Goal: Communication & Community: Share content

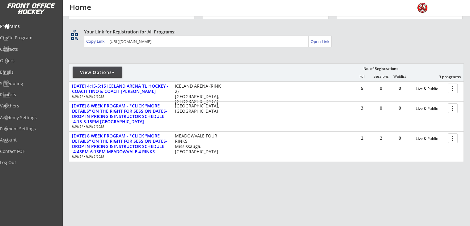
scroll to position [31, 0]
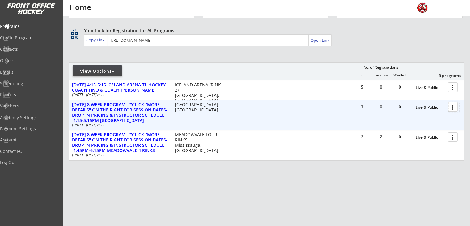
click at [454, 107] on div at bounding box center [454, 106] width 11 height 11
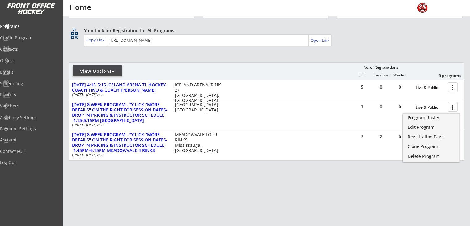
click at [320, 61] on div "REVENUE $ 5,067 Last 30 days REGISTRATIONS 34 Last 30 days CONTACTS 20 New in L…" at bounding box center [267, 105] width 396 height 240
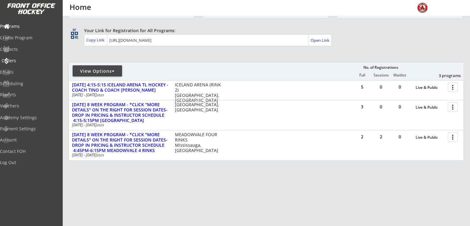
click at [22, 61] on div "Orders" at bounding box center [30, 60] width 56 height 4
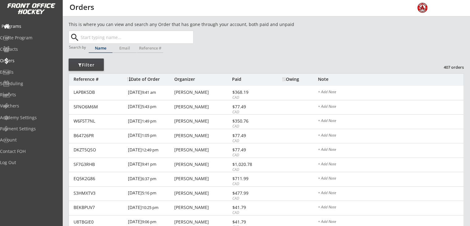
click at [27, 28] on div "Programs" at bounding box center [30, 26] width 56 height 4
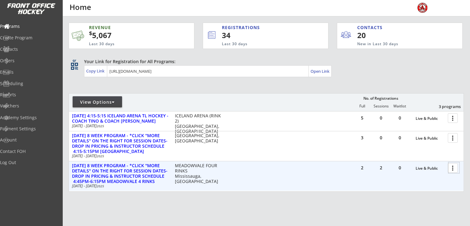
click at [457, 167] on div at bounding box center [454, 167] width 11 height 11
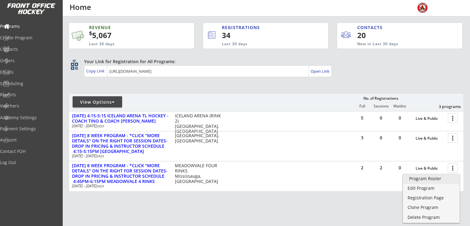
click at [424, 179] on div "Program Roster" at bounding box center [432, 178] width 44 height 4
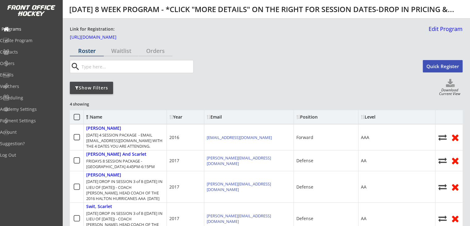
click at [27, 31] on div "Programs" at bounding box center [30, 29] width 56 height 4
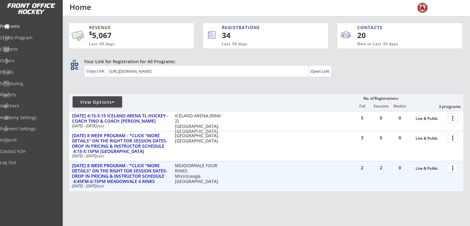
click at [454, 170] on div at bounding box center [454, 167] width 11 height 11
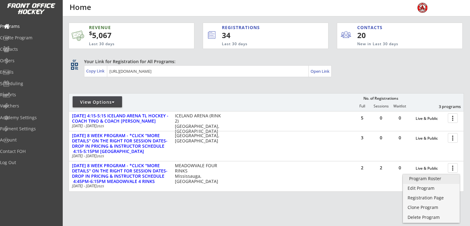
click at [421, 179] on div "Program Roster" at bounding box center [432, 178] width 44 height 4
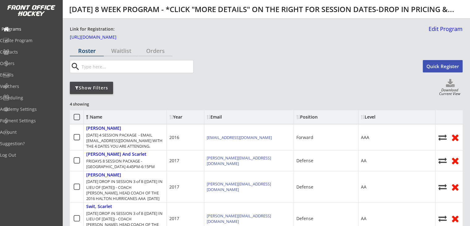
click at [28, 29] on div "Programs" at bounding box center [30, 29] width 56 height 4
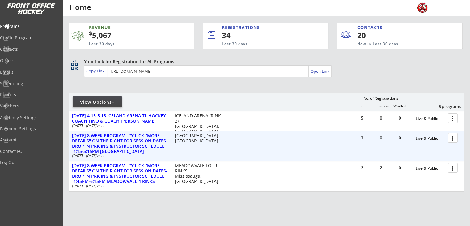
click at [452, 140] on div at bounding box center [454, 137] width 11 height 11
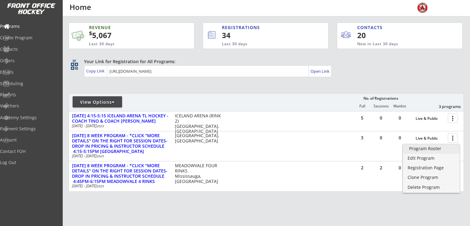
click at [429, 148] on div "Program Roster" at bounding box center [432, 148] width 44 height 4
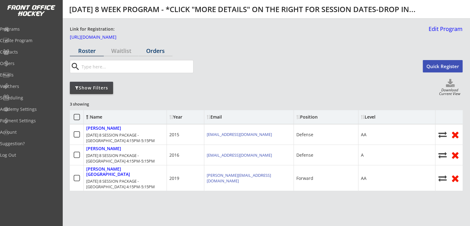
click at [156, 52] on div "Orders" at bounding box center [156, 51] width 34 height 6
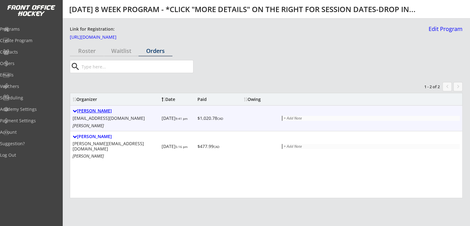
click at [105, 112] on div "Inderpal Dhinsa" at bounding box center [116, 110] width 87 height 5
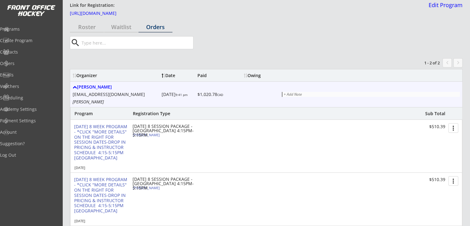
scroll to position [31, 0]
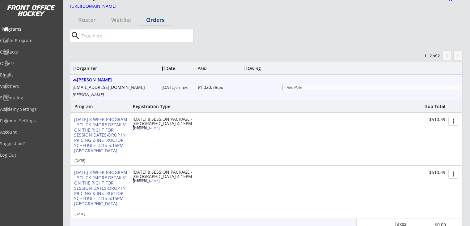
click at [26, 29] on div "Programs" at bounding box center [30, 29] width 56 height 4
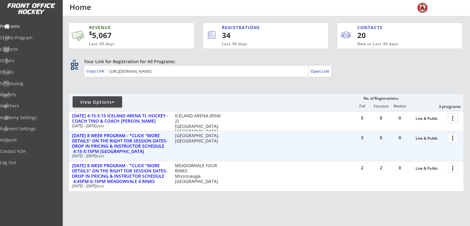
click at [453, 139] on div at bounding box center [454, 137] width 11 height 11
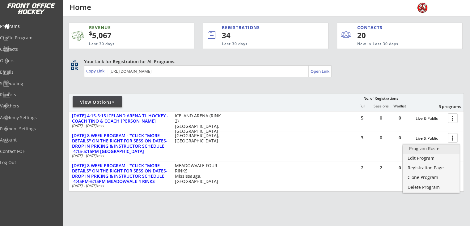
click at [419, 146] on div "Program Roster" at bounding box center [432, 148] width 44 height 4
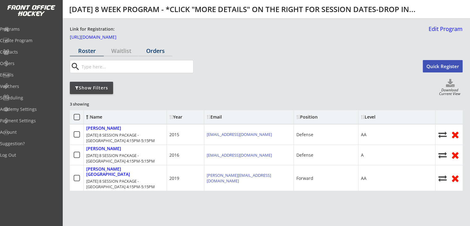
click at [160, 51] on div "Orders" at bounding box center [156, 51] width 34 height 6
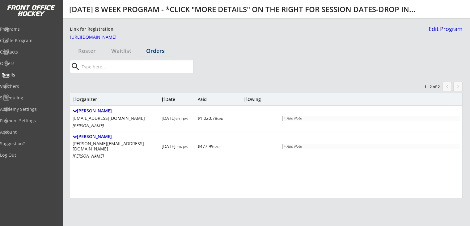
click at [23, 75] on div "Emails" at bounding box center [30, 75] width 56 height 4
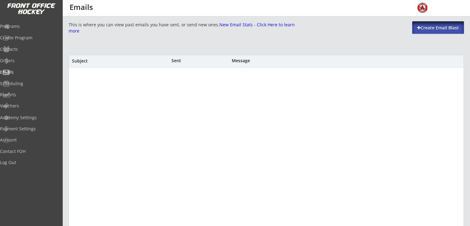
click at [435, 30] on div "Create Email Blast" at bounding box center [439, 28] width 52 height 6
select select ""All""
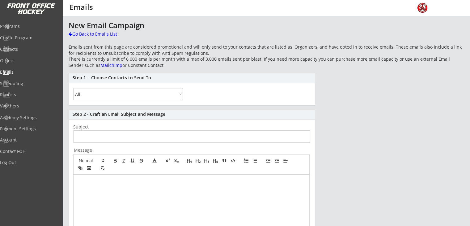
click at [173, 96] on select "All By Specific Programs Within Birth Year Range" at bounding box center [128, 94] width 110 height 12
click at [174, 95] on select "All By Specific Programs Within Birth Year Range" at bounding box center [128, 94] width 110 height 12
click at [93, 35] on div "Go Back to Emails List" at bounding box center [101, 34] width 64 height 6
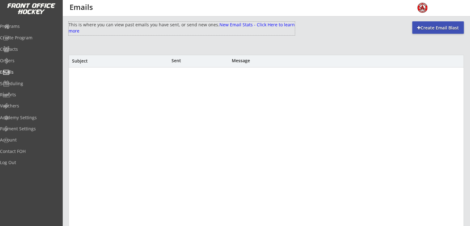
click at [95, 31] on font "New Email Stats - Click Here to learn more" at bounding box center [183, 28] width 228 height 12
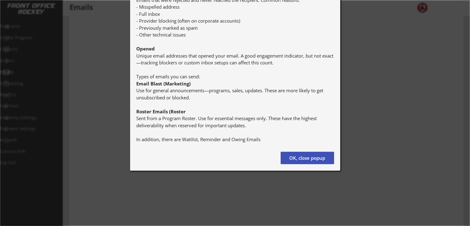
scroll to position [155, 0]
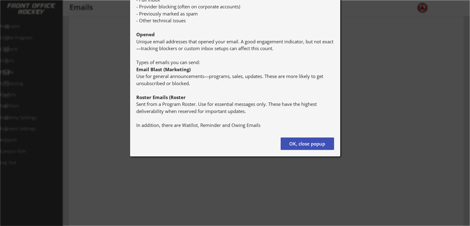
click at [316, 141] on button "OK, close popup" at bounding box center [308, 143] width 54 height 12
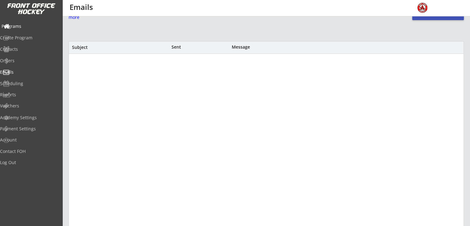
scroll to position [0, 0]
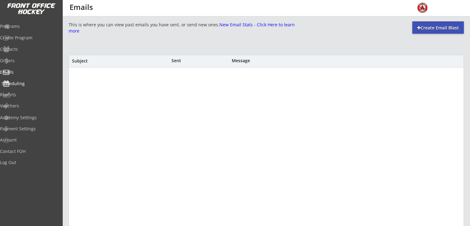
click at [32, 81] on div "Scheduling" at bounding box center [30, 83] width 56 height 4
